Goal: Task Accomplishment & Management: Use online tool/utility

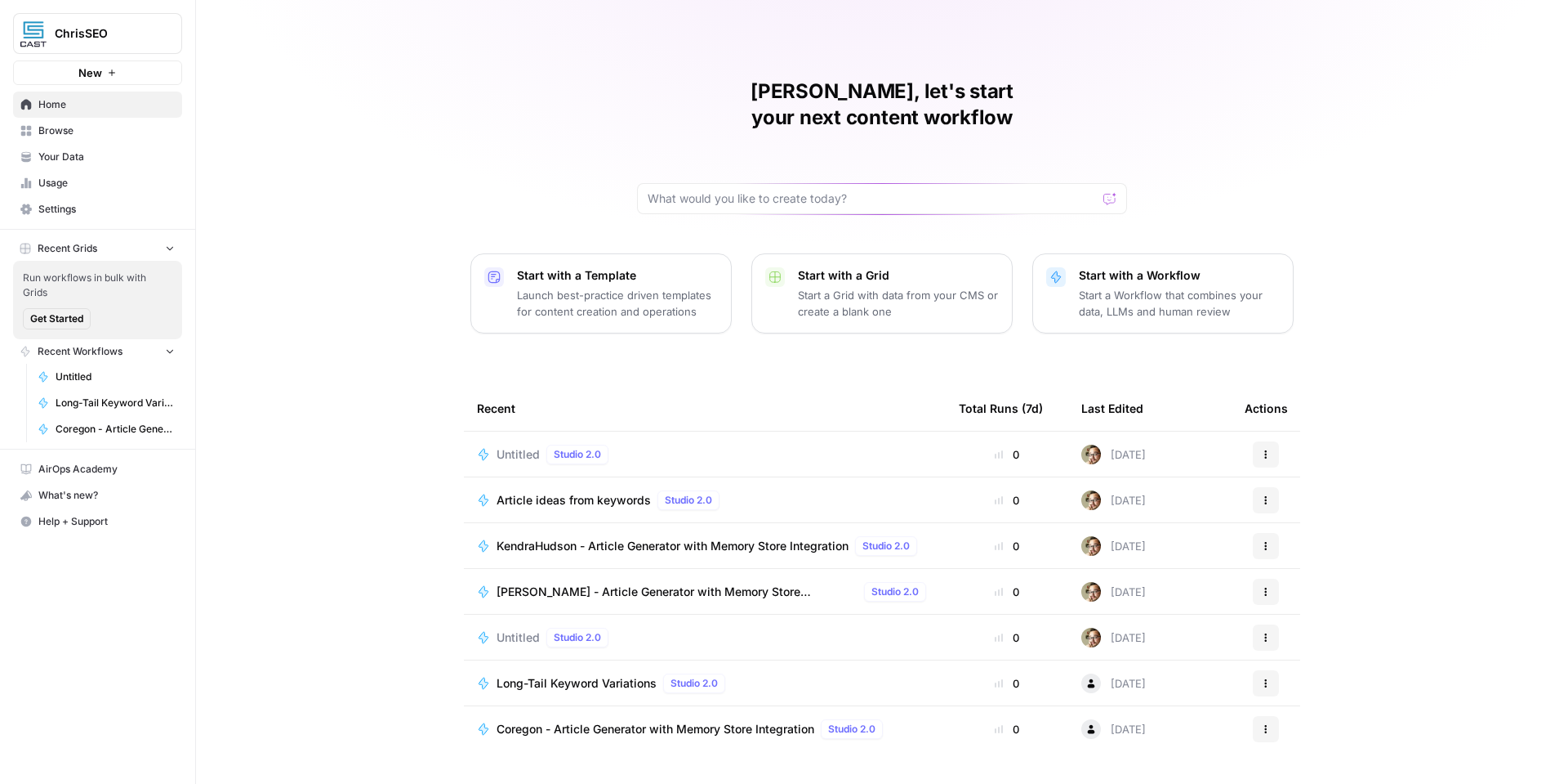
click at [583, 287] on p "Launch best-practice driven templates for content creation and operations" at bounding box center [617, 303] width 201 height 32
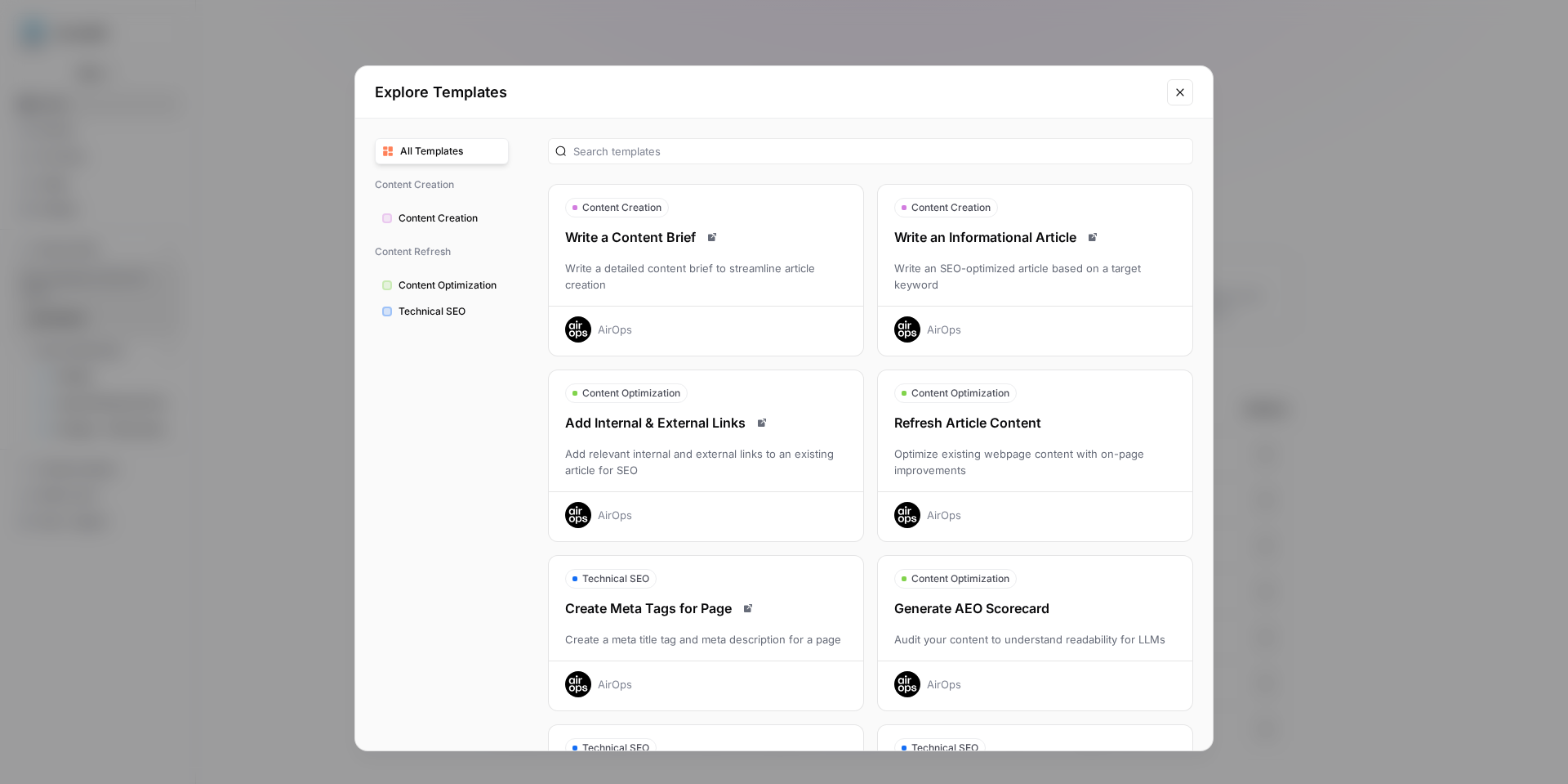
click at [1181, 95] on icon "Close modal" at bounding box center [1180, 92] width 13 height 13
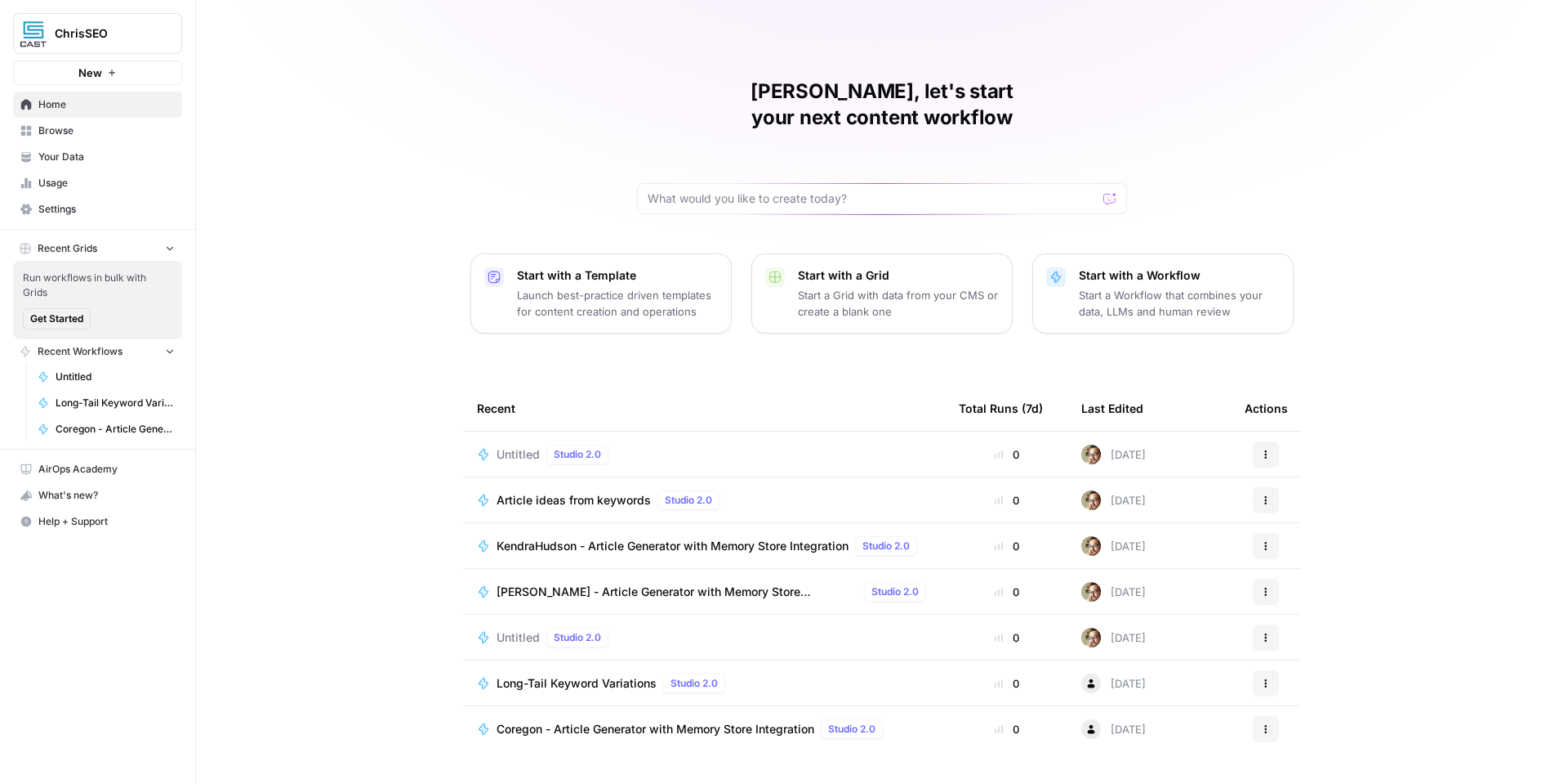
click at [577, 287] on p "Launch best-practice driven templates for content creation and operations" at bounding box center [617, 303] width 201 height 32
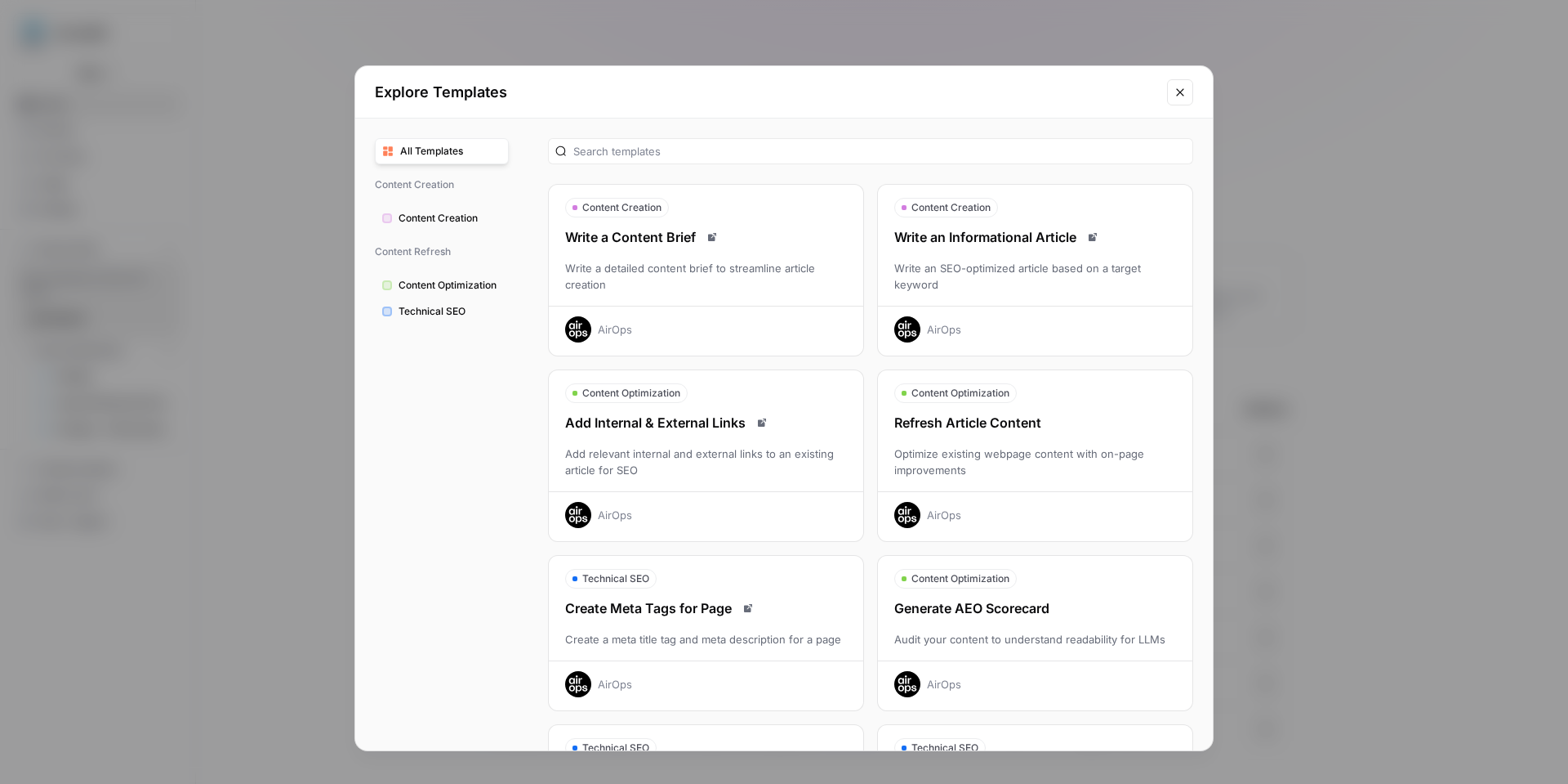
click at [451, 312] on span "Technical SEO" at bounding box center [450, 311] width 103 height 15
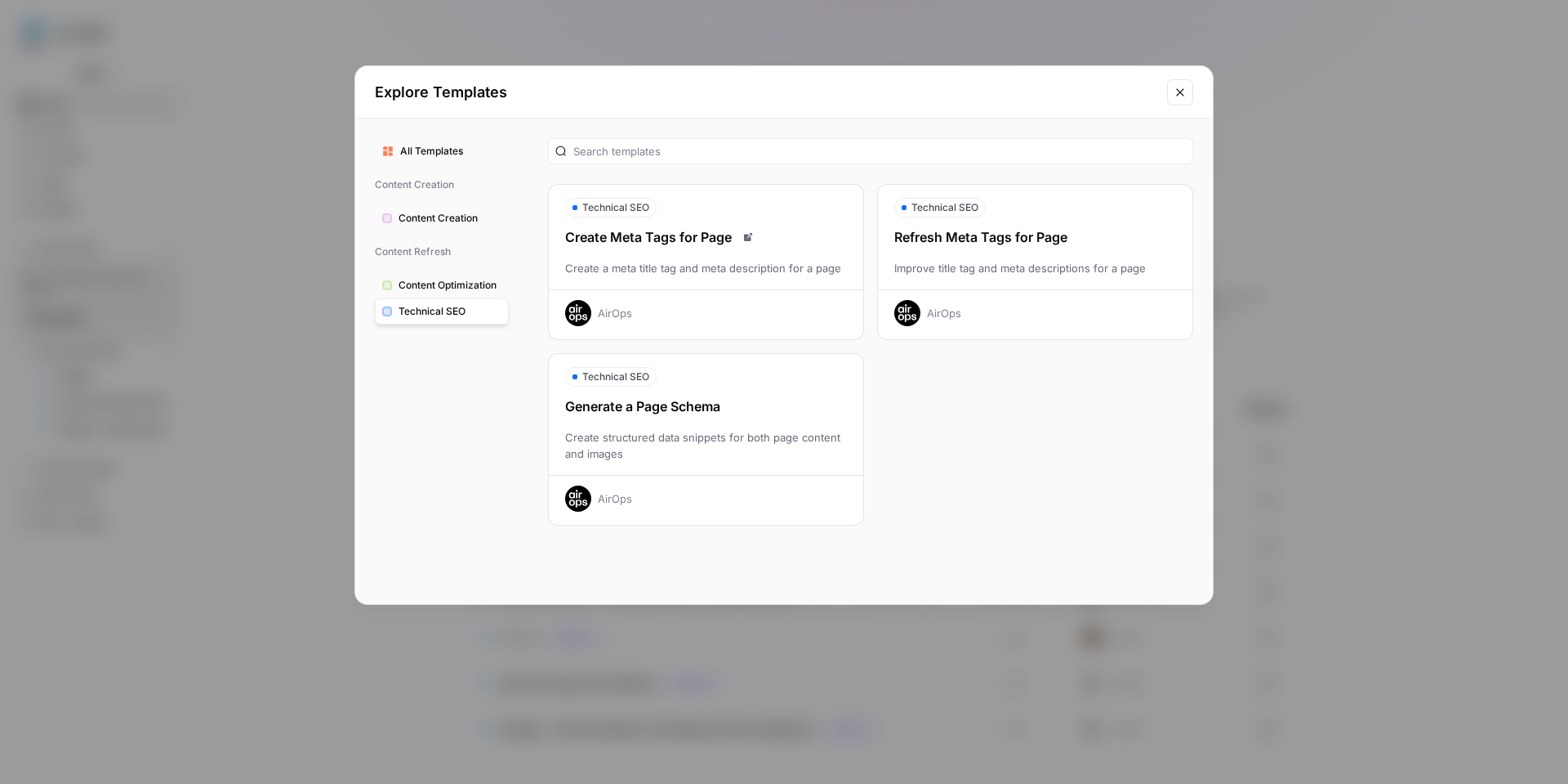
click at [458, 295] on button "Content Optimization" at bounding box center [442, 285] width 134 height 26
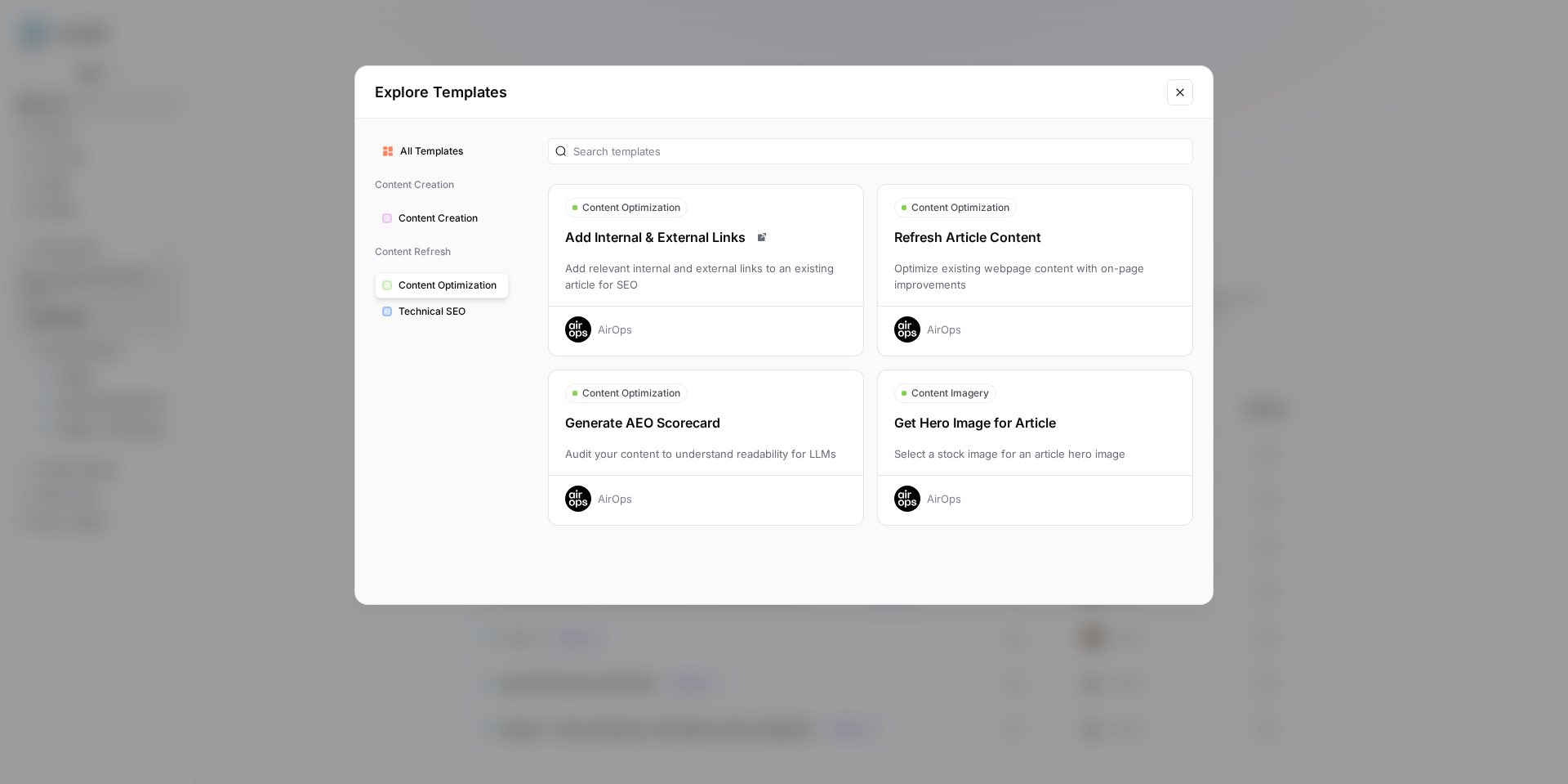
click at [1078, 275] on div "Optimize existing webpage content with on-page improvements" at bounding box center [1035, 275] width 315 height 32
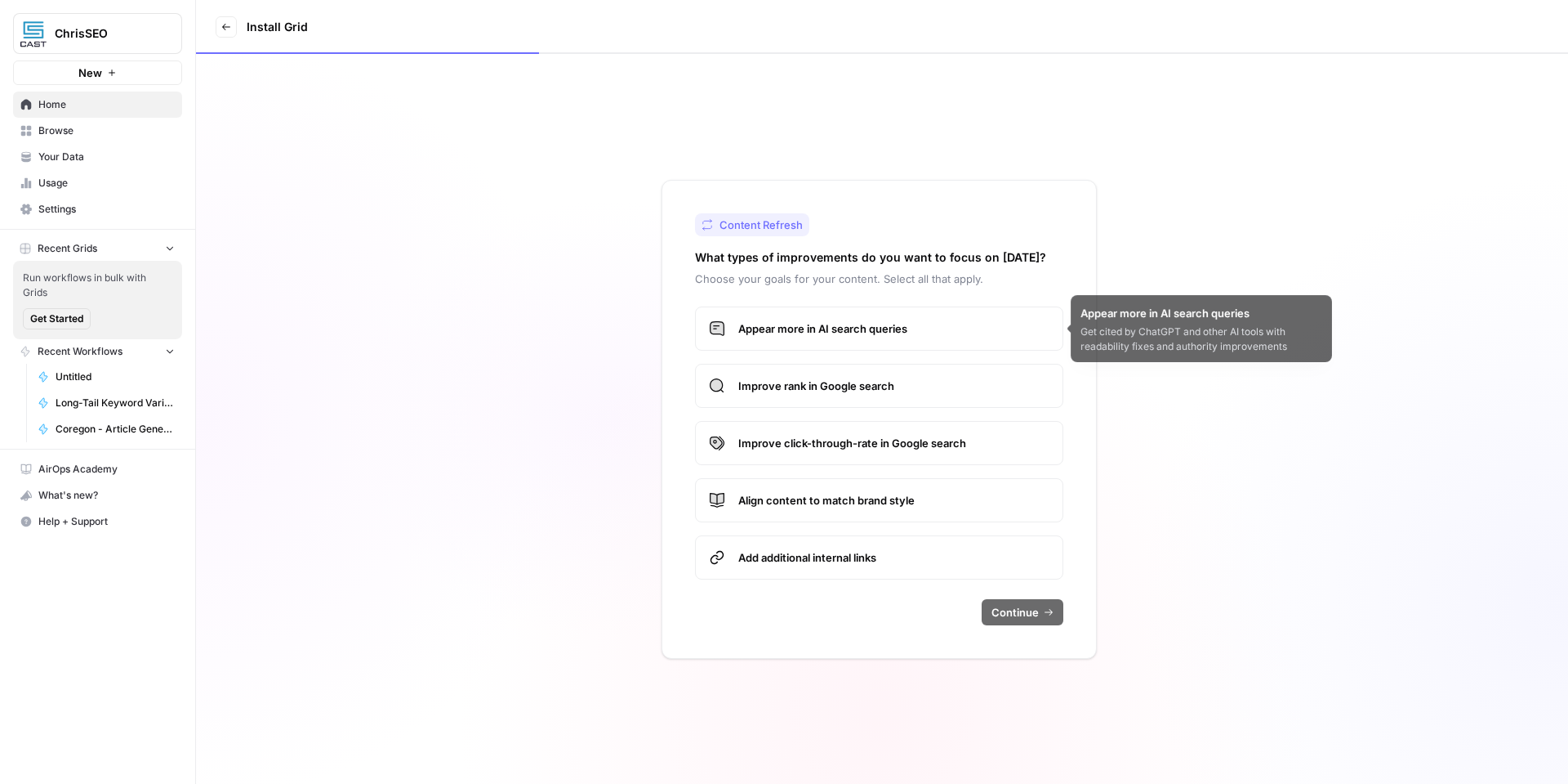
click at [854, 340] on label "Appear more in AI search queries" at bounding box center [879, 328] width 368 height 44
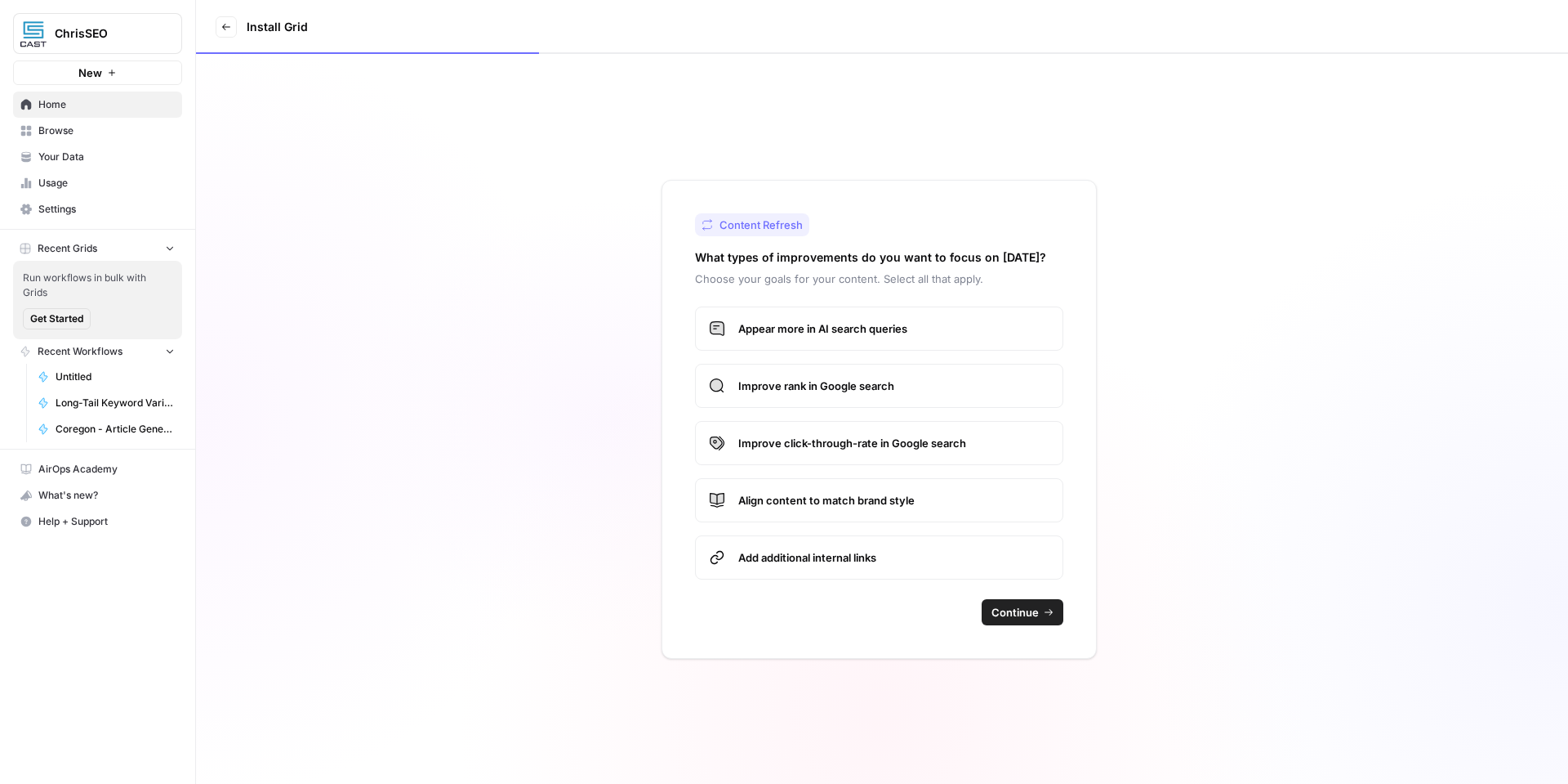
click at [848, 396] on label "Improve rank in Google search" at bounding box center [879, 386] width 368 height 44
click at [937, 508] on label "Align content to match brand style" at bounding box center [879, 500] width 368 height 44
click at [913, 564] on span "Add additional internal links" at bounding box center [893, 557] width 311 height 17
click at [1032, 618] on span "Continue" at bounding box center [1015, 612] width 47 height 17
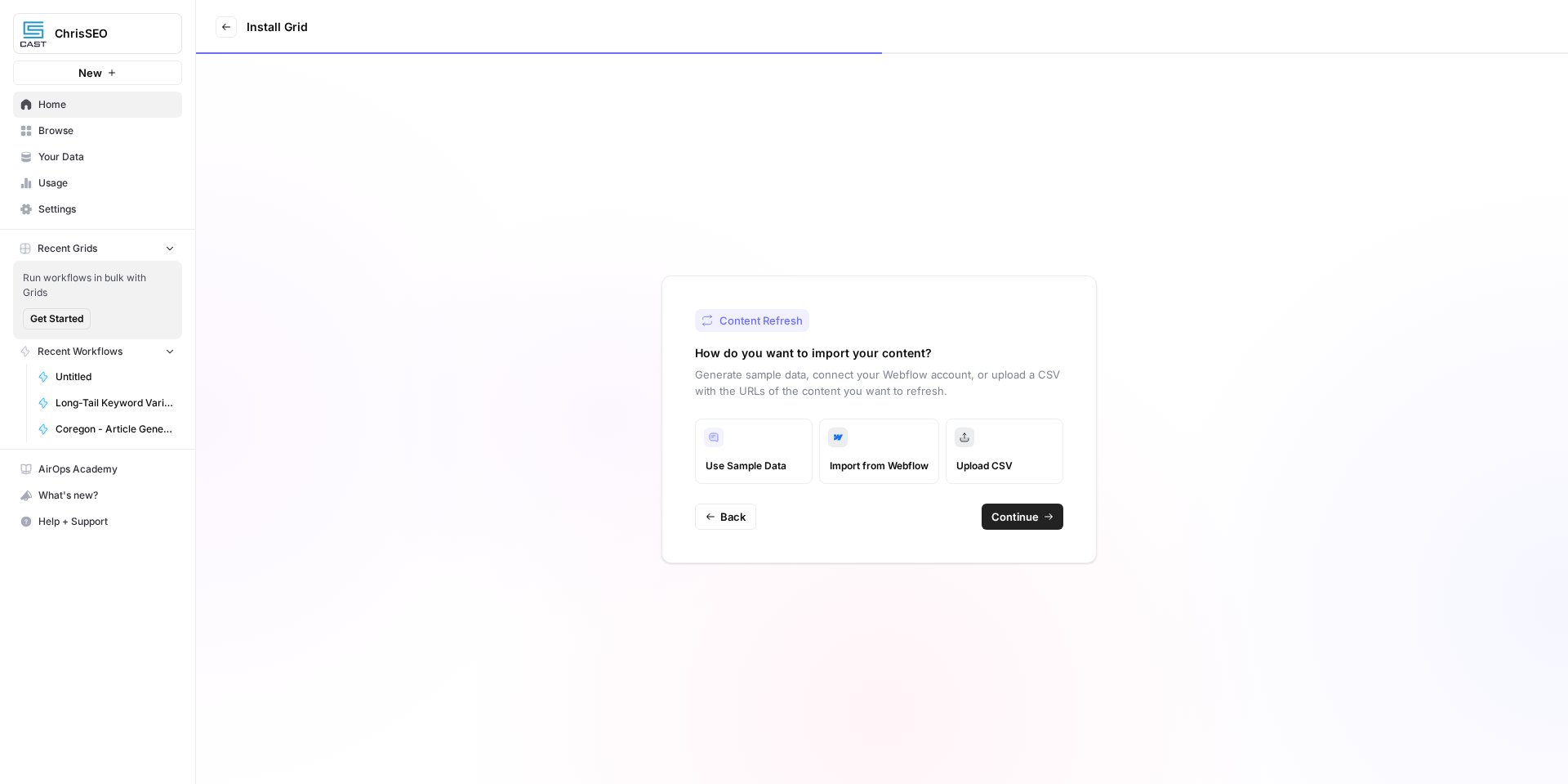
click at [1035, 522] on span "Continue" at bounding box center [1015, 517] width 47 height 17
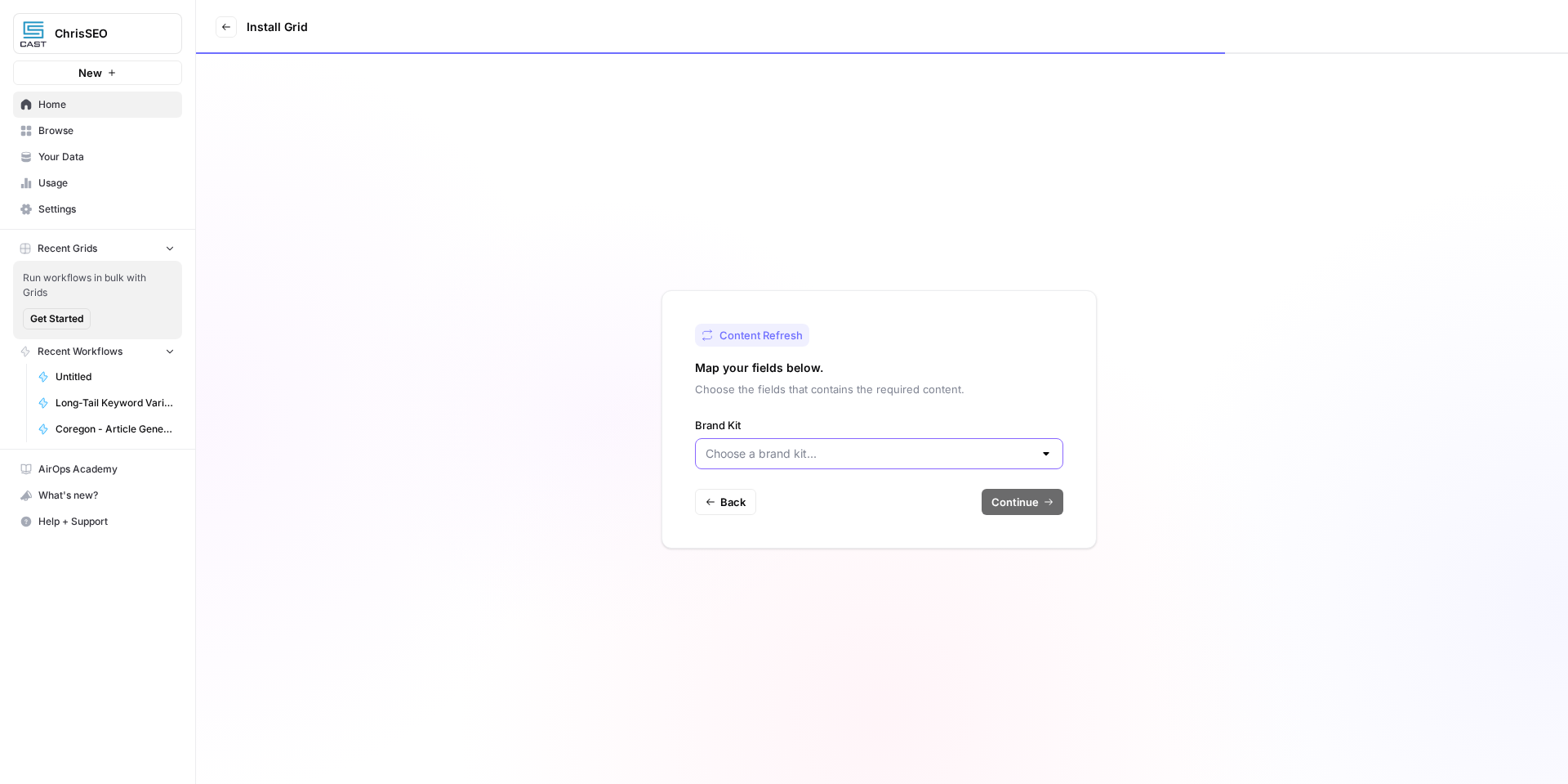
click at [933, 455] on input "Brand Kit" at bounding box center [869, 453] width 328 height 17
click at [830, 507] on div "Add new" at bounding box center [879, 494] width 368 height 38
click at [879, 424] on label "Brand Kit" at bounding box center [879, 424] width 368 height 17
click at [879, 445] on input "Brand Kit" at bounding box center [869, 453] width 328 height 17
click at [912, 426] on label "Brand Kit" at bounding box center [879, 424] width 368 height 17
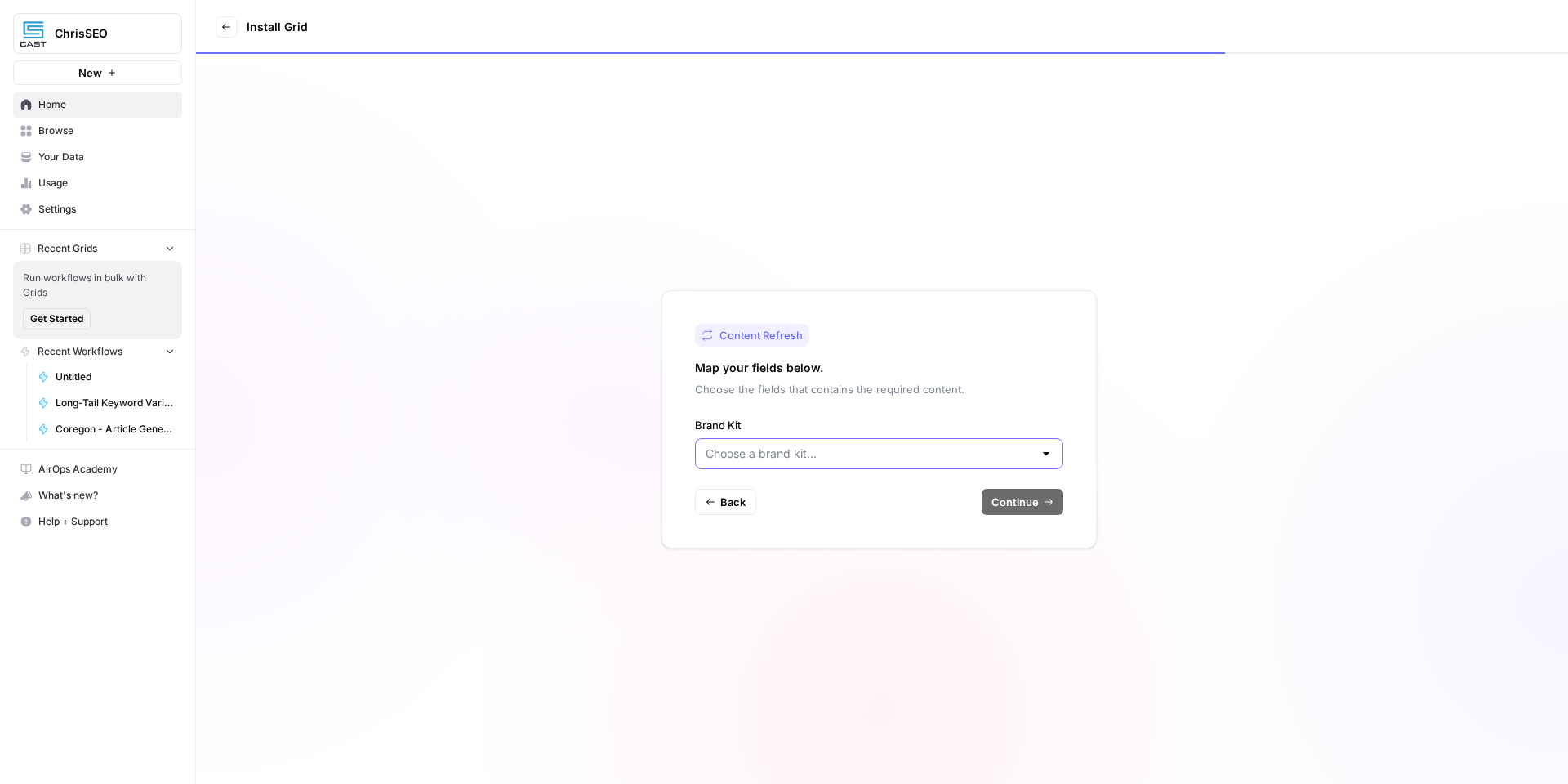
click at [912, 445] on input "Brand Kit" at bounding box center [869, 453] width 328 height 17
click at [784, 497] on span "Add new" at bounding box center [884, 494] width 316 height 17
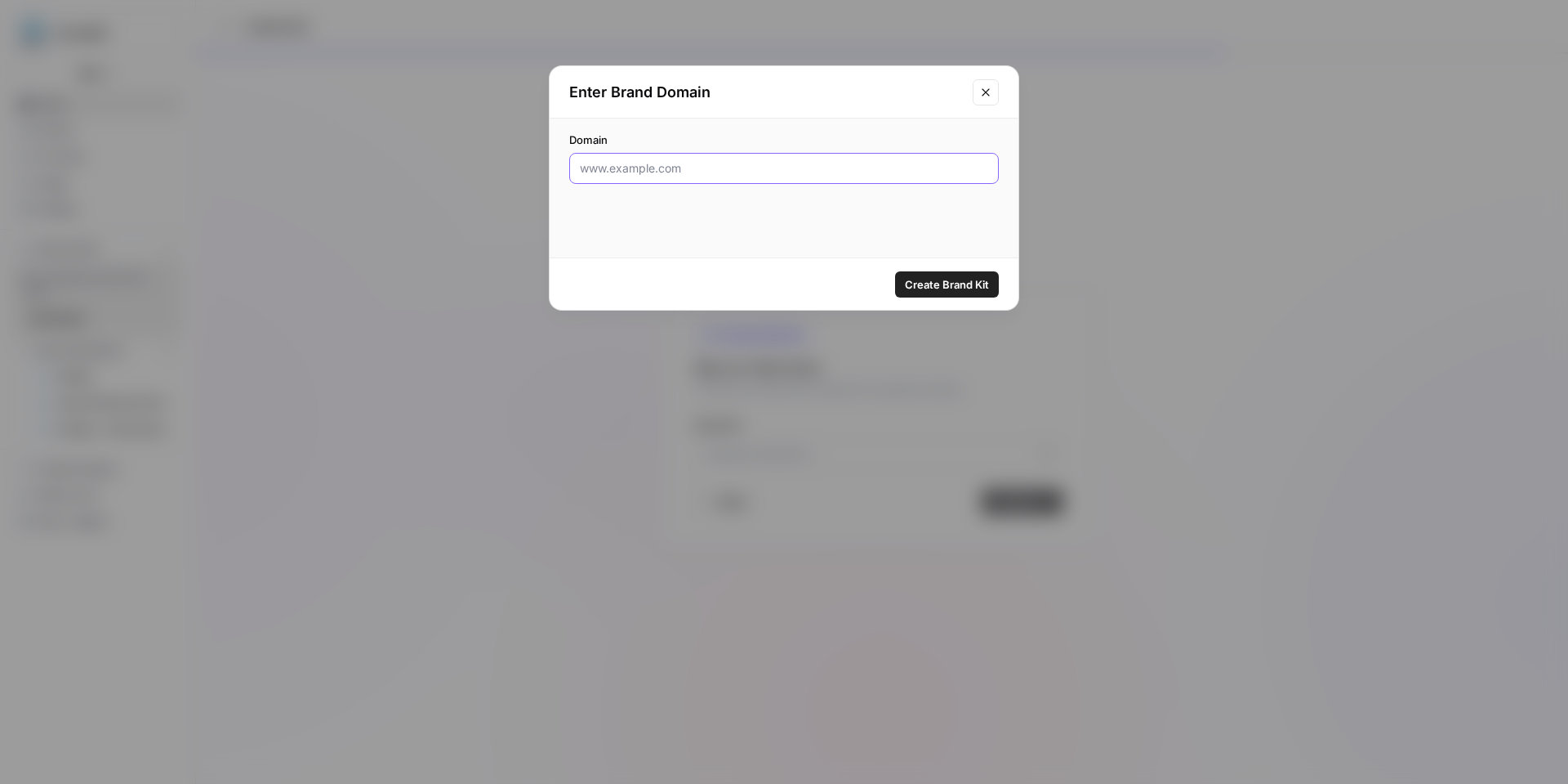
paste input "[URL][DOMAIN_NAME]"
type input "[URL][DOMAIN_NAME]"
click at [943, 287] on span "Create Brand Kit" at bounding box center [947, 284] width 84 height 17
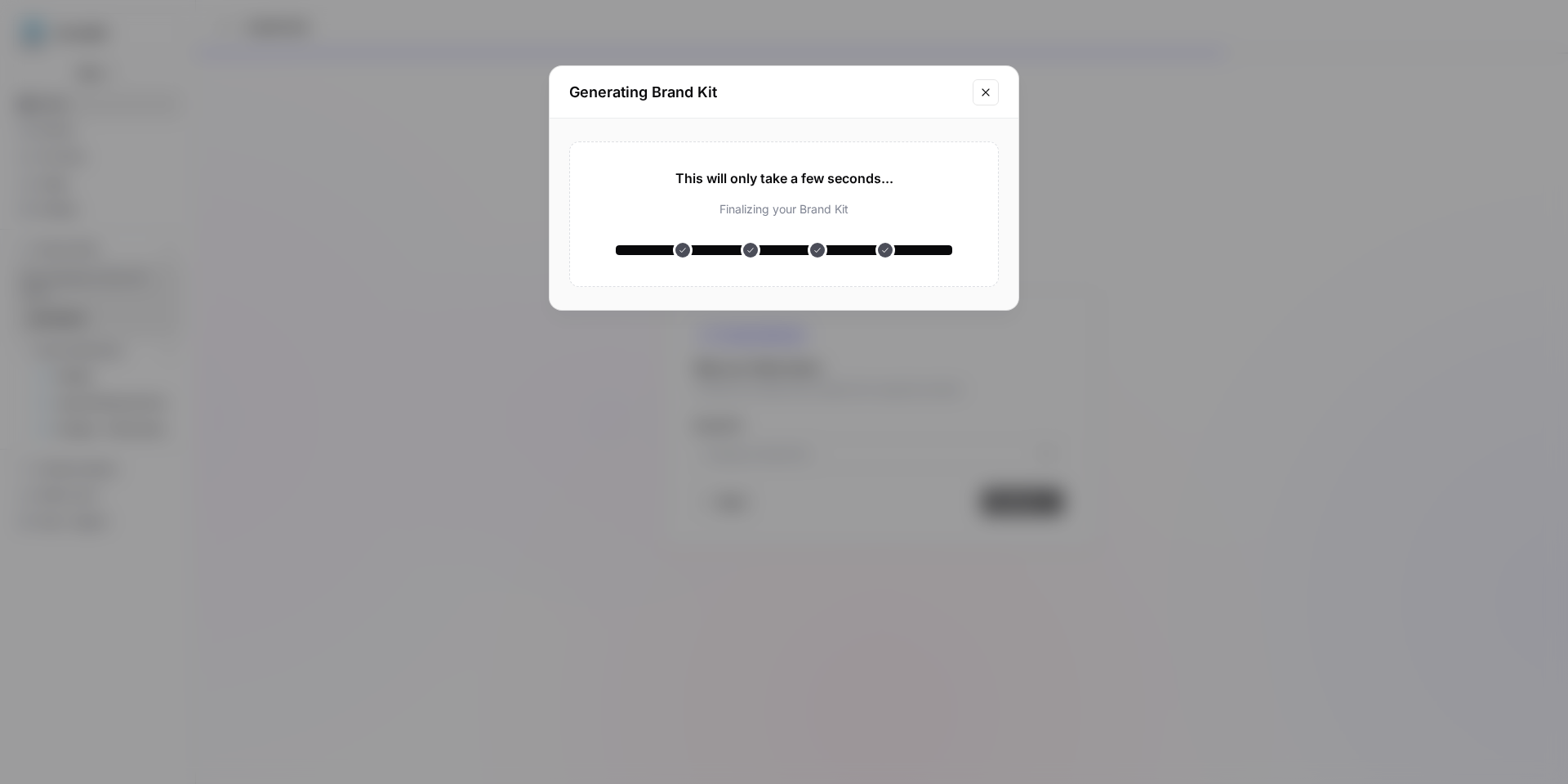
type input "[PERSON_NAME], Realtor - The [PERSON_NAME] Team"
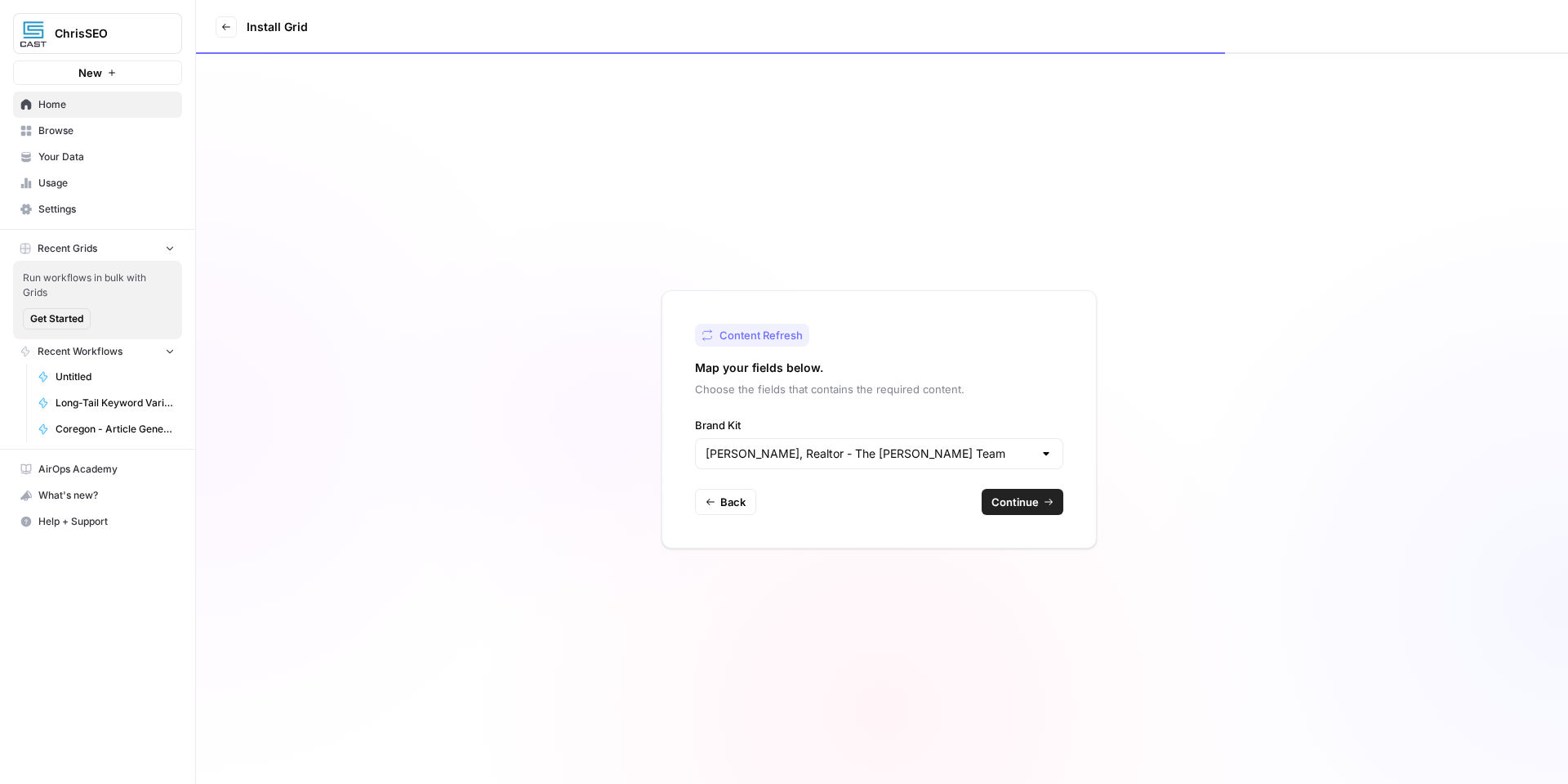
click at [1037, 508] on span "Continue" at bounding box center [1015, 502] width 47 height 17
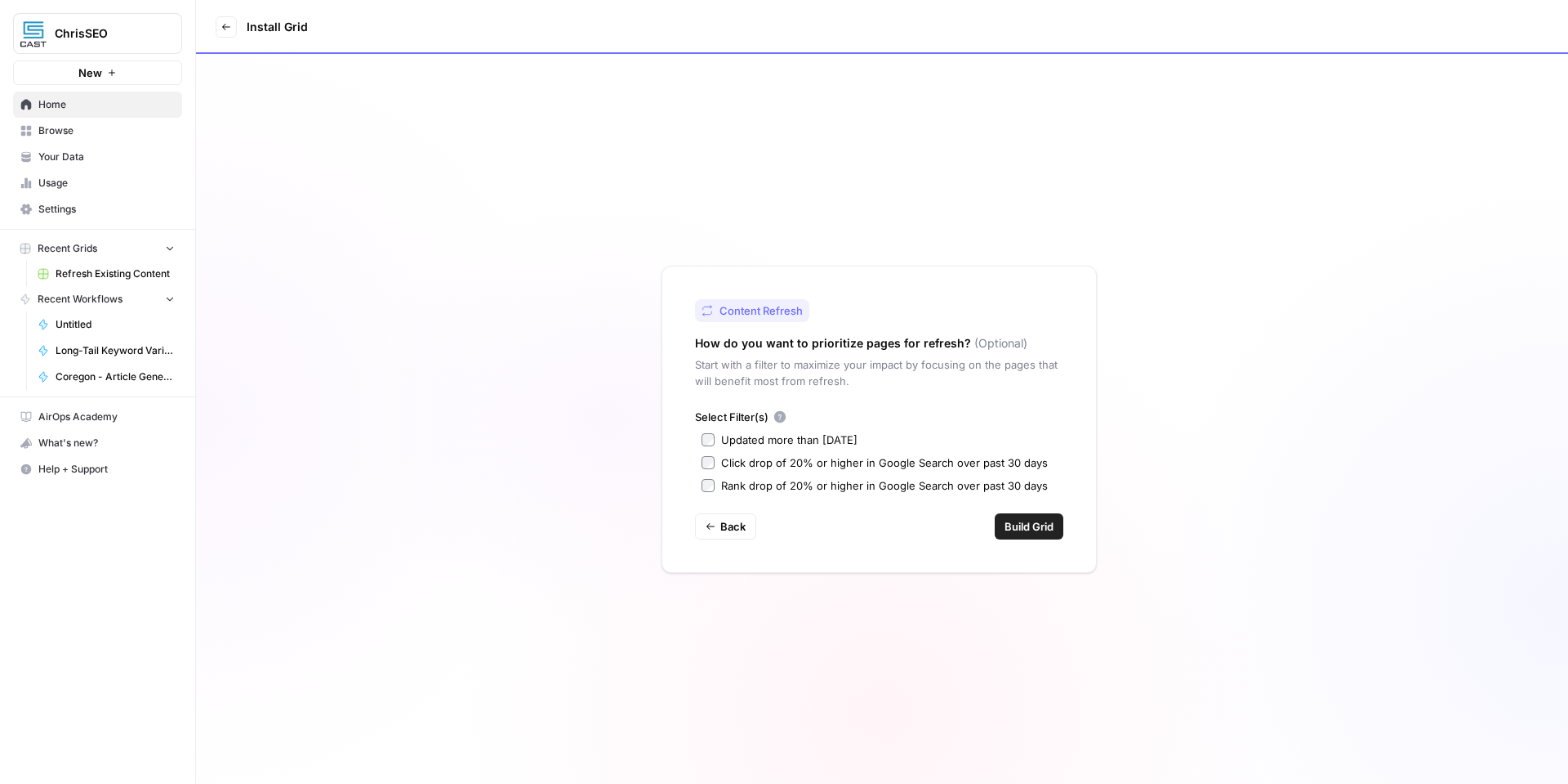
click at [827, 438] on div "Updated more than [DATE]" at bounding box center [790, 439] width 137 height 17
click at [796, 459] on div "Click drop of 20% or higher in Google Search over past 30 days" at bounding box center [884, 462] width 327 height 17
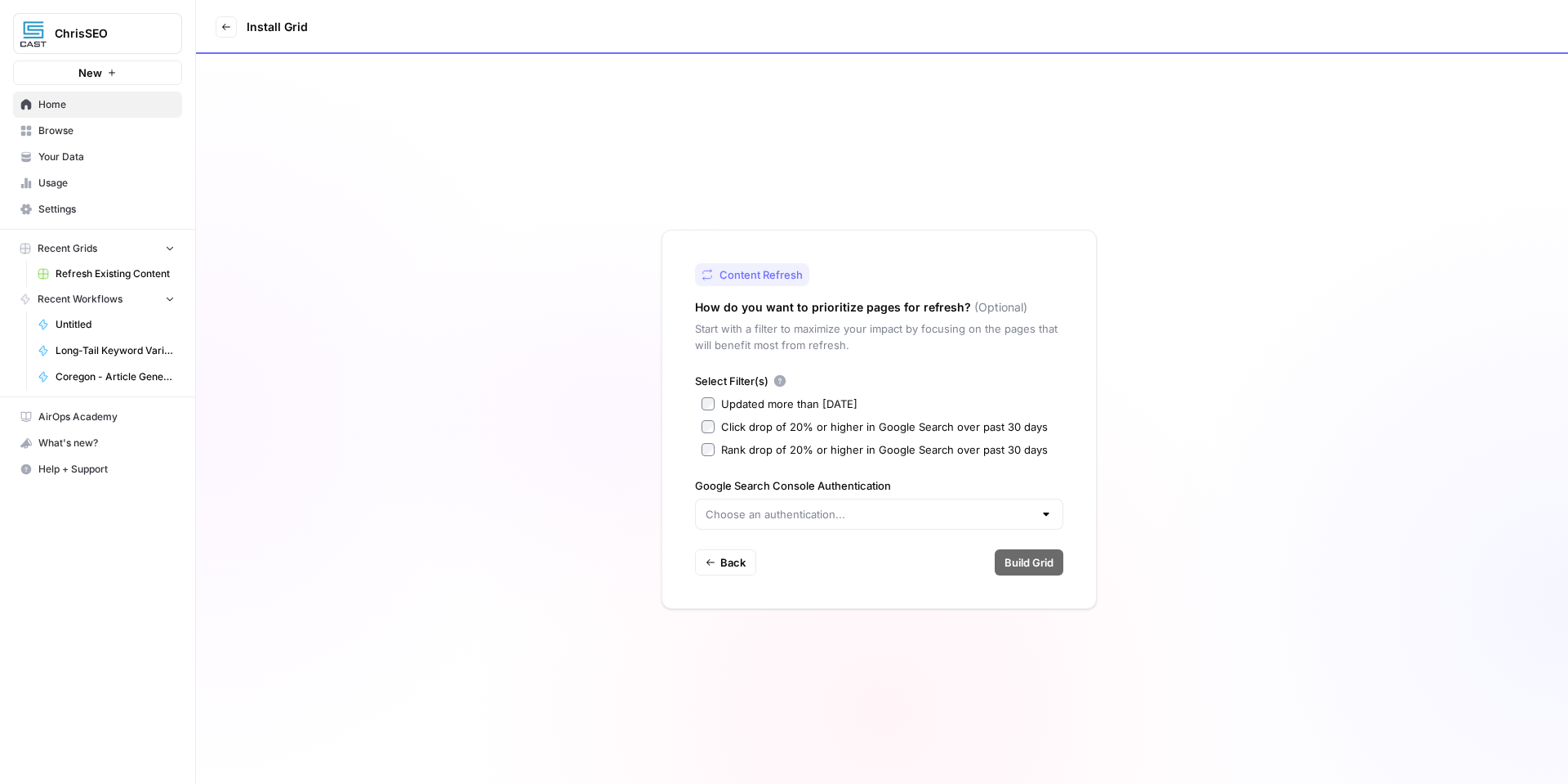
click at [797, 426] on div "Click drop of 20% or higher in Google Search over past 30 days" at bounding box center [884, 426] width 327 height 17
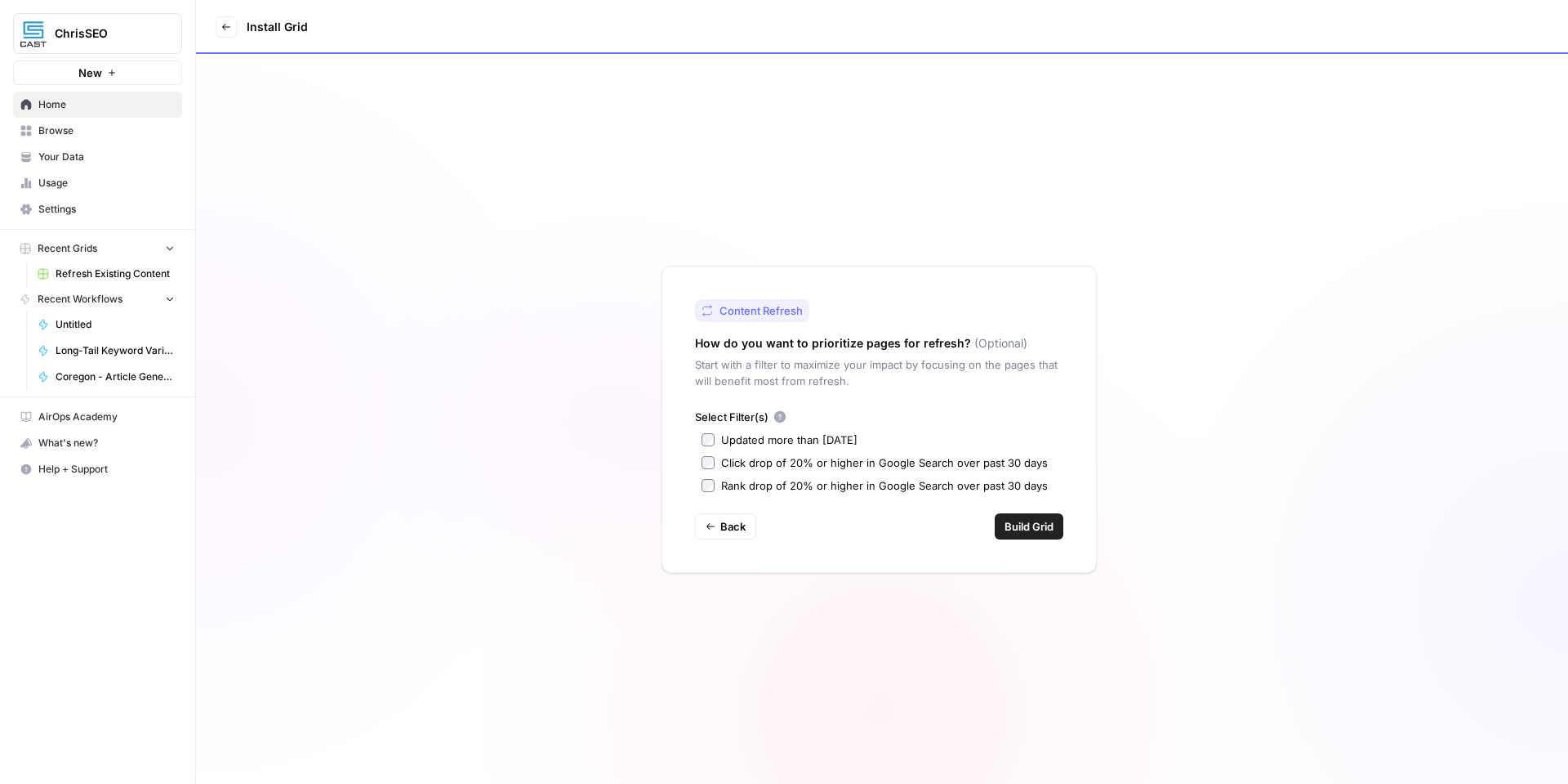
click at [1032, 529] on span "Build Grid" at bounding box center [1029, 526] width 49 height 17
